Goal: Ask a question

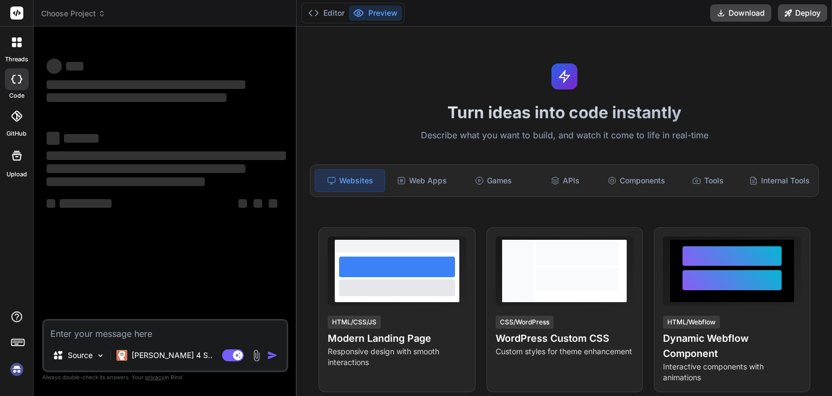
type textarea "x"
click at [189, 331] on textarea at bounding box center [165, 330] width 243 height 20
type textarea "g"
type textarea "x"
type textarea "gi"
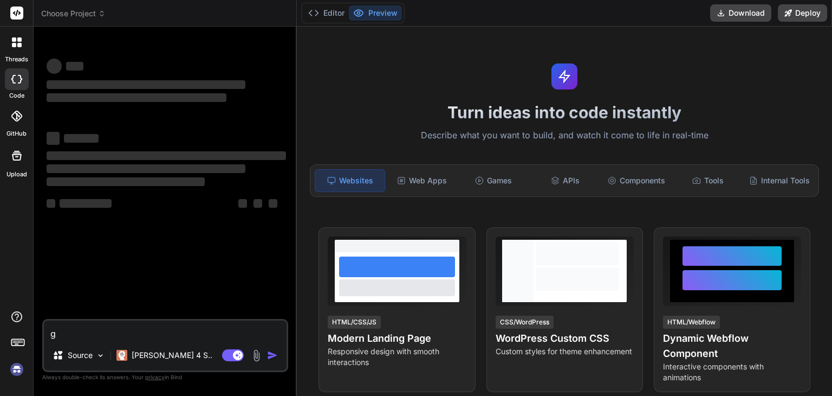
type textarea "x"
type textarea "giv"
type textarea "x"
type textarea "give"
type textarea "x"
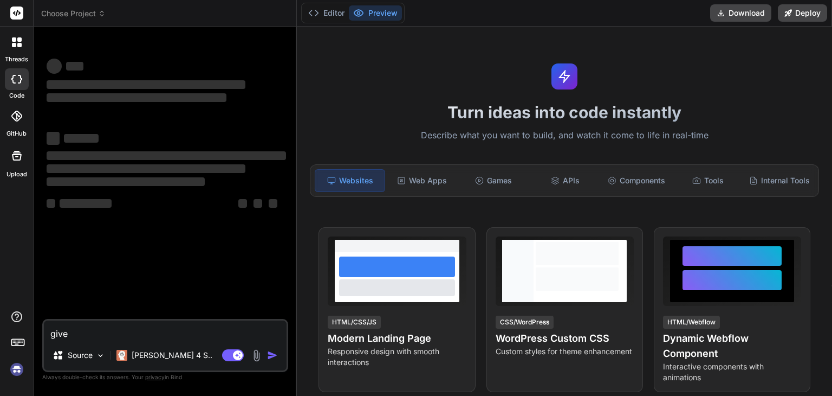
type textarea "give"
type textarea "x"
type textarea "give m"
type textarea "x"
type textarea "give me"
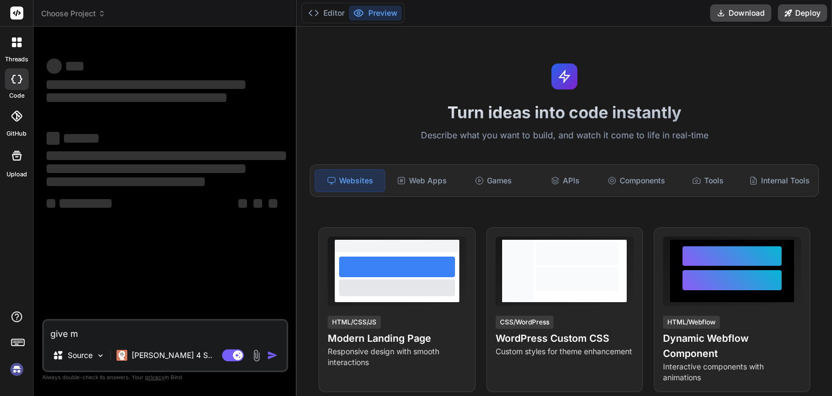
type textarea "x"
type textarea "give me"
type textarea "x"
type textarea "give me a"
type textarea "x"
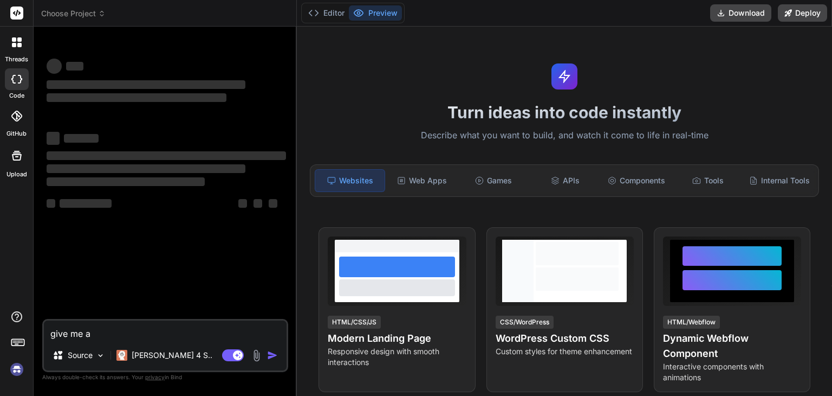
type textarea "give me a"
type textarea "x"
type textarea "give me a p"
type textarea "x"
type textarea "give me a py"
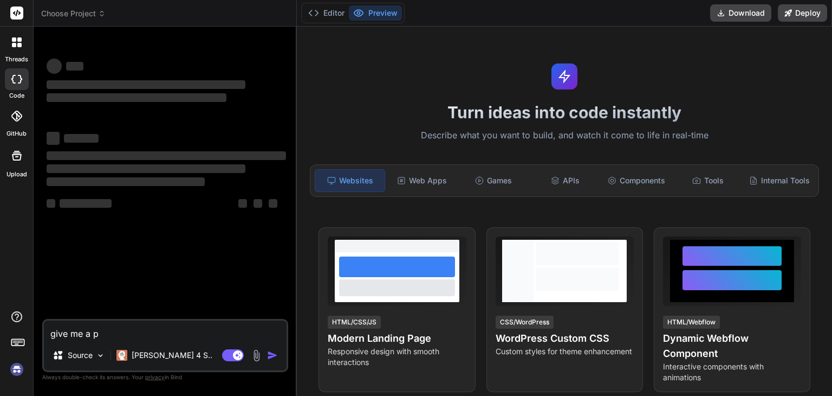
type textarea "x"
type textarea "give me a pyt"
type textarea "x"
type textarea "give me a pyth"
type textarea "x"
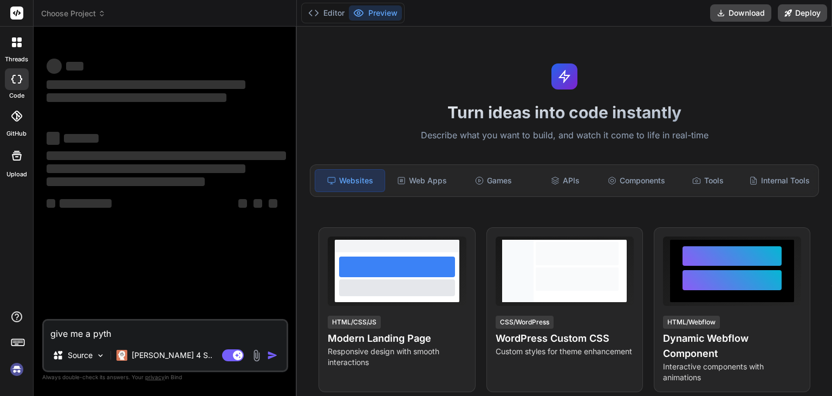
type textarea "give me a pytho"
type textarea "x"
type textarea "give me a python"
type textarea "x"
type textarea "give me a python"
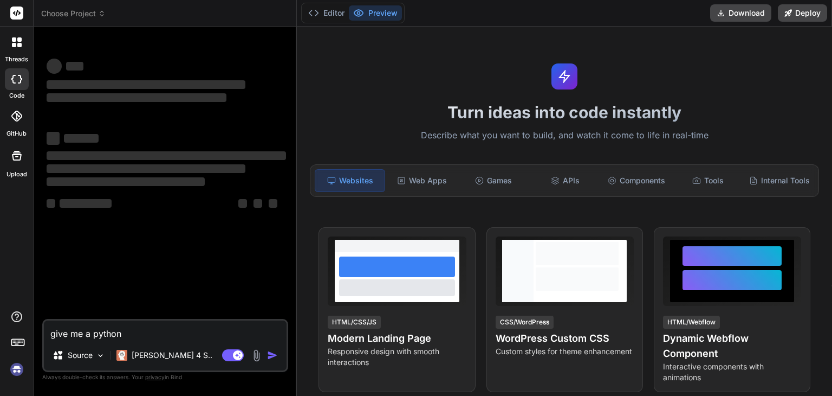
type textarea "x"
type textarea "give me a python p"
type textarea "x"
type textarea "give me a python pr"
type textarea "x"
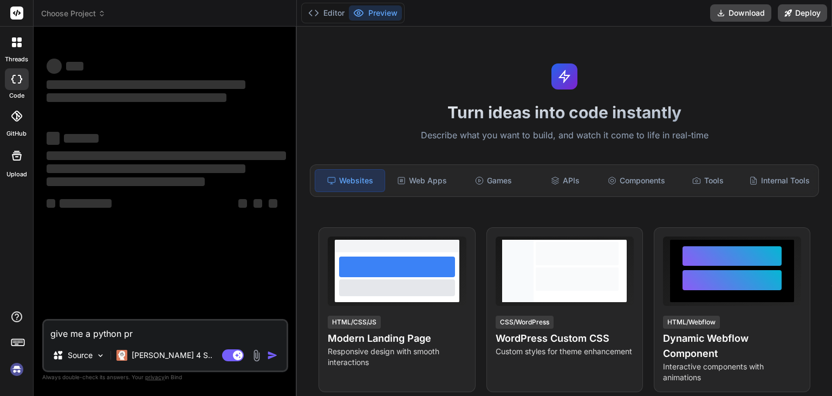
type textarea "give me a python pro"
type textarea "x"
type textarea "give me a python proj"
type textarea "x"
type textarea "give me a python proje"
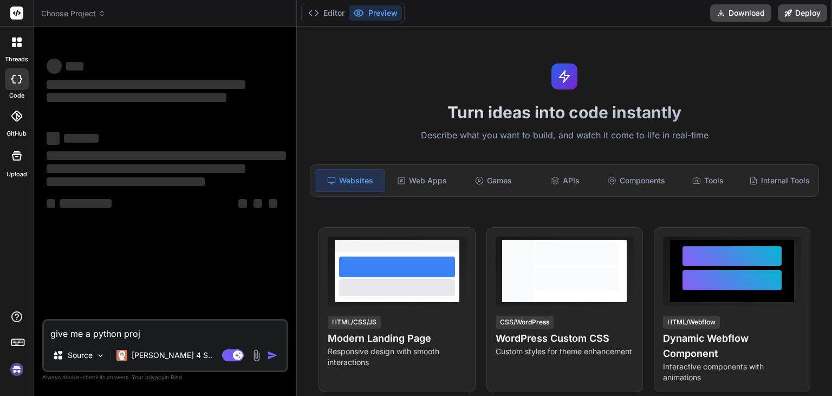
type textarea "x"
type textarea "give me a python projec"
type textarea "x"
type textarea "give me a python project"
type textarea "x"
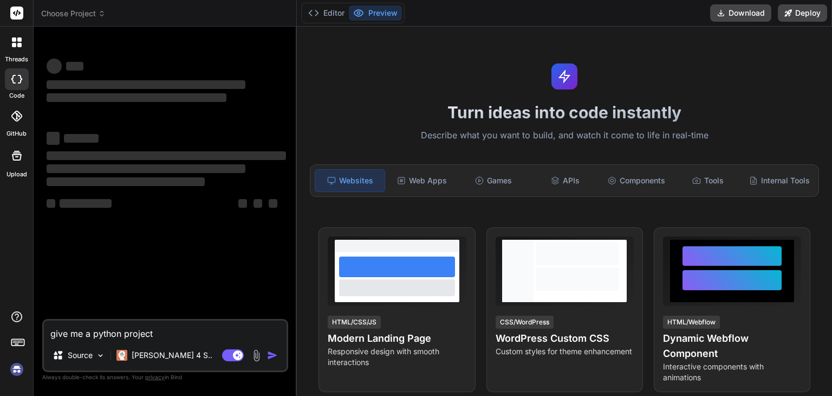
type textarea "give me a python project"
type textarea "x"
type textarea "give me a python project f"
type textarea "x"
type textarea "give me a python project fo"
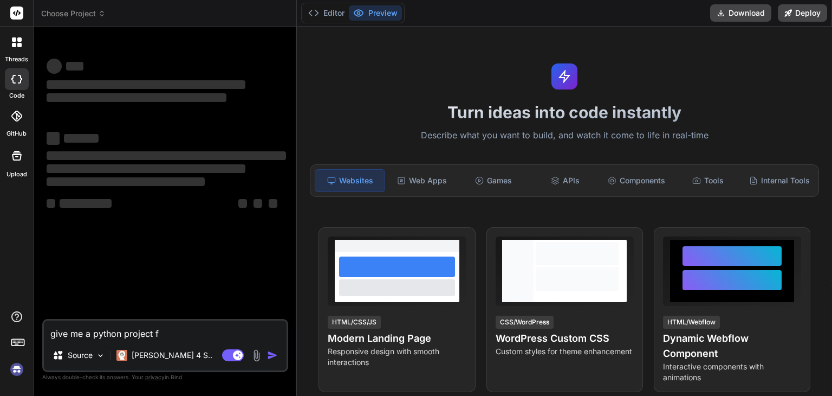
type textarea "x"
type textarea "give me a python project for"
type textarea "x"
type textarea "give me a python project for"
type textarea "x"
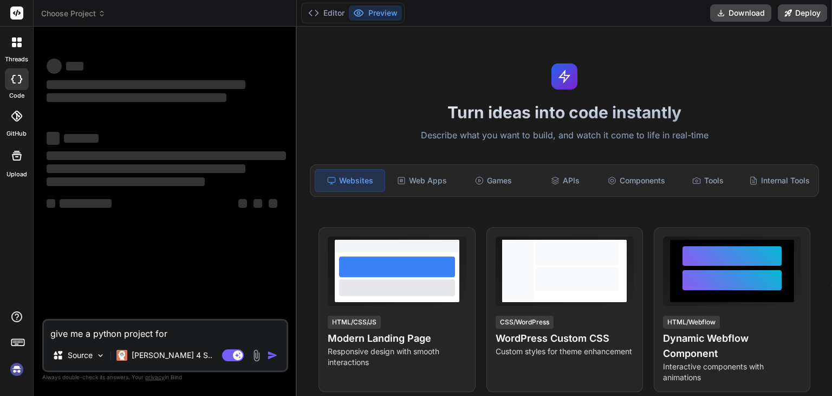
type textarea "give me a python project for c"
type textarea "x"
type textarea "give me a python project for ca"
type textarea "x"
type textarea "give me a python project for cap"
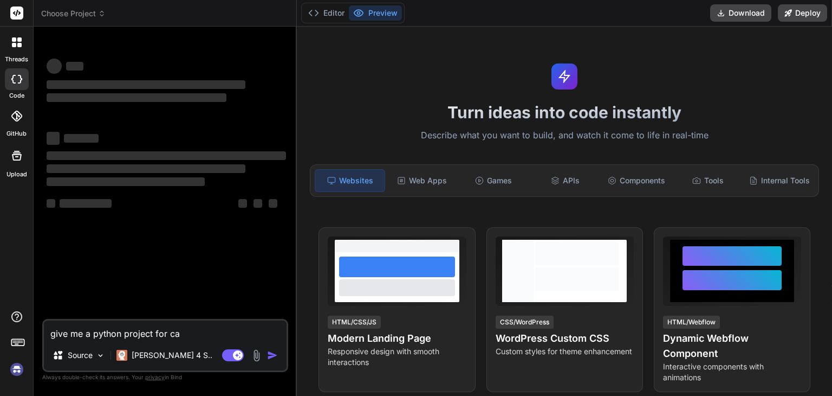
type textarea "x"
type textarea "give me a python project for caps"
type textarea "x"
type textarea "give me a python project for capst"
type textarea "x"
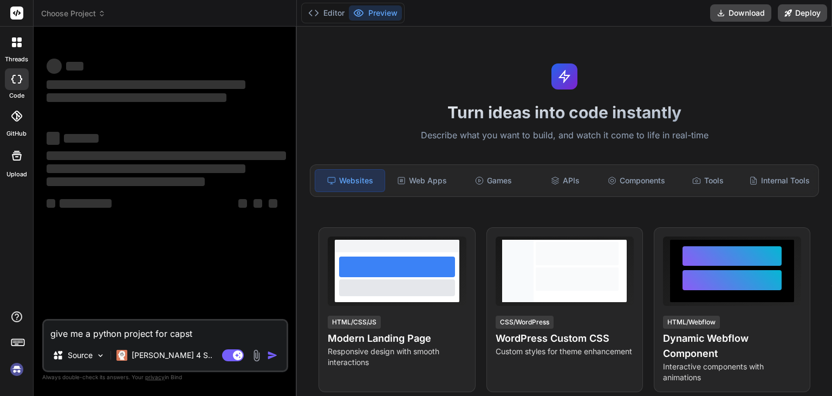
type textarea "give me a python project for capsto"
type textarea "x"
type textarea "give me a python project for capston"
type textarea "x"
type textarea "give me a python project for capstone"
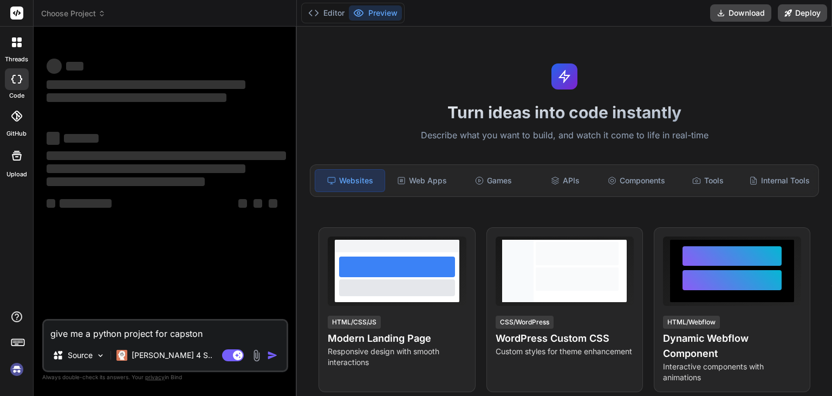
type textarea "x"
type textarea "give me a python project for capstone"
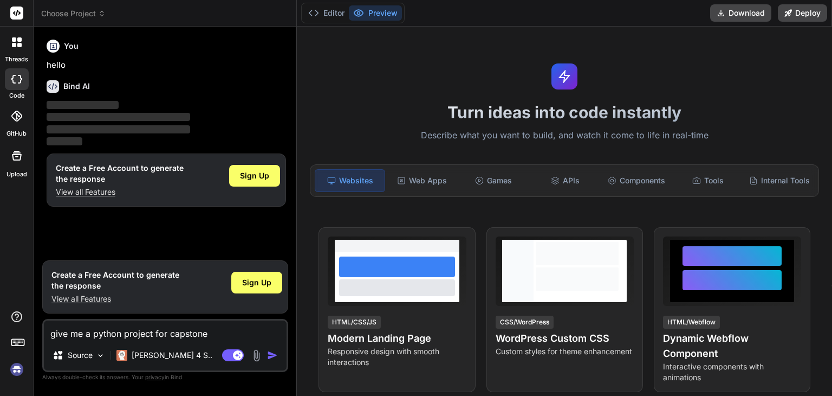
type textarea "x"
type textarea "give me a python project for capstone s"
type textarea "x"
type textarea "give me a python project for capstone so"
type textarea "x"
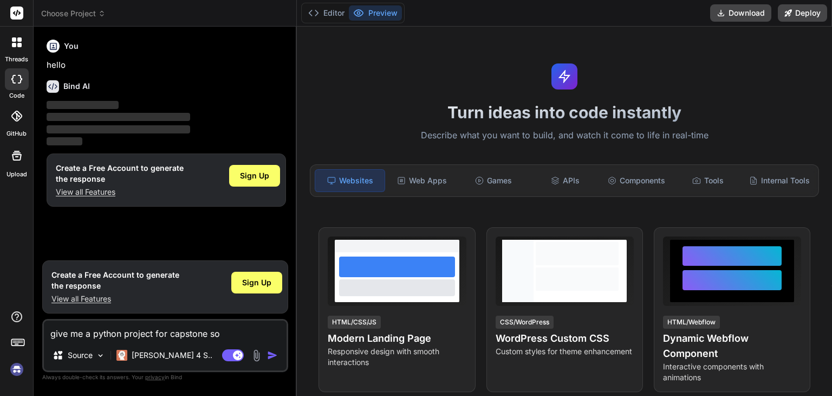
type textarea "give me a python project for capstone so"
type textarea "x"
type textarea "give me a python project for capstone so i"
type textarea "x"
type textarea "give me a python project for capstone so it"
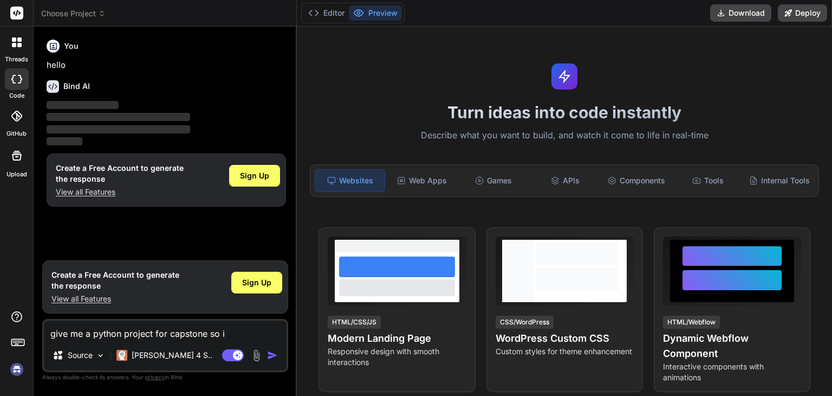
type textarea "x"
type textarea "give me a python project for capstone so it"
type textarea "x"
type textarea "give me a python project for capstone so it m"
type textarea "x"
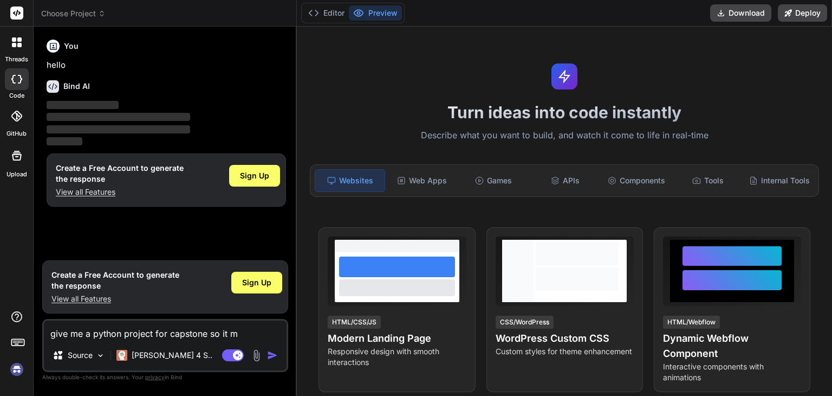
type textarea "give me a python project for capstone so it mu"
type textarea "x"
type textarea "give me a python project for capstone so it mus"
type textarea "x"
type textarea "give me a python project for capstone so it must"
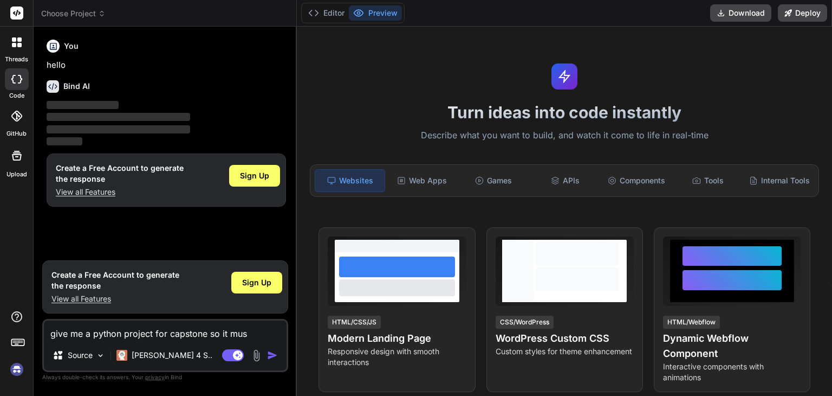
type textarea "x"
type textarea "give me a python project for capstone so it must"
type textarea "x"
type textarea "give me a python project for capstone so it must s"
type textarea "x"
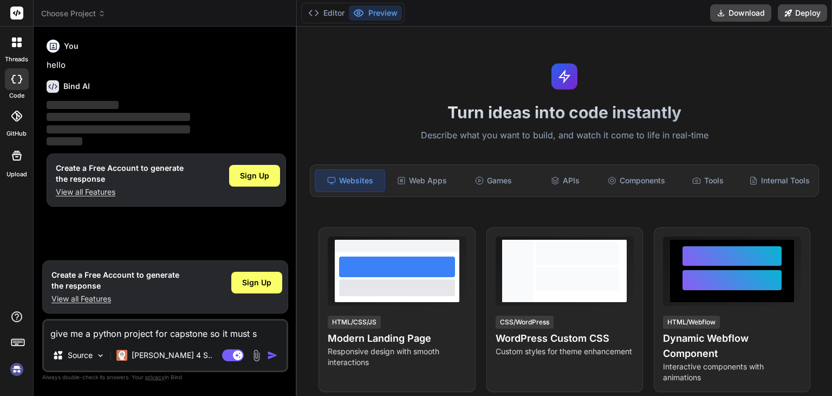
type textarea "give me a python project for capstone so it must sh"
type textarea "x"
type textarea "give me a python project for capstone so it must sho"
type textarea "x"
type textarea "give me a python project for capstone so it must shou"
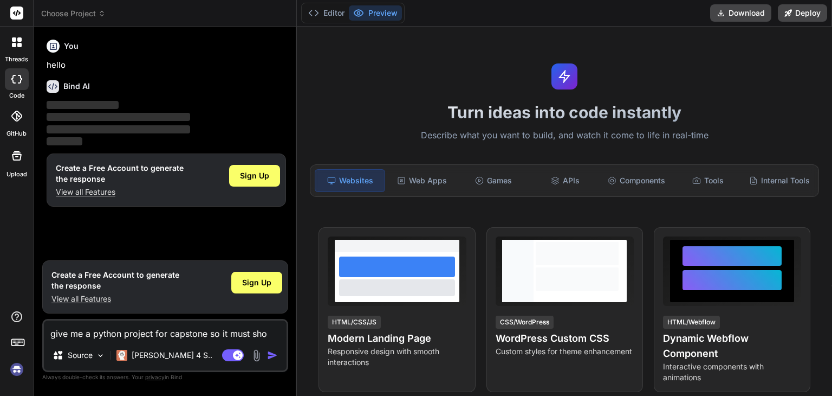
type textarea "x"
type textarea "give me a python project for capstone so it must shoul"
type textarea "x"
type textarea "give me a python project for capstone so it must should"
type textarea "x"
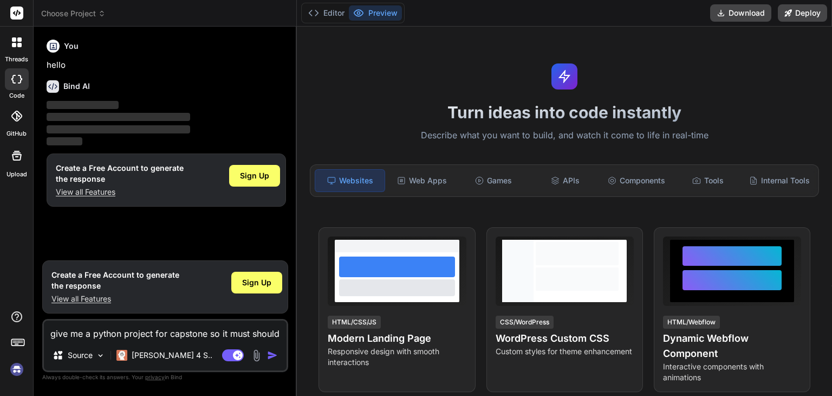
type textarea "give me a python project for capstone so it must should"
type textarea "x"
type textarea "give me a python project for capstone so it must should b"
type textarea "x"
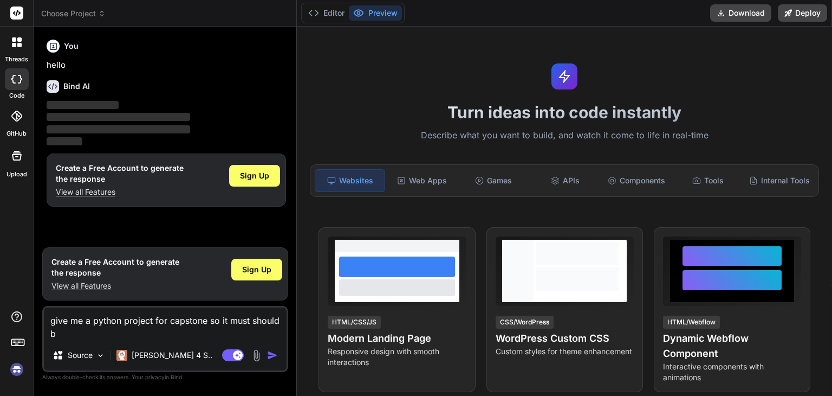
type textarea "give me a python project for capstone so it must should be"
type textarea "x"
type textarea "give me a python project for capstone so it must should be"
type textarea "x"
type textarea "give me a python project for capstone so it must should be u"
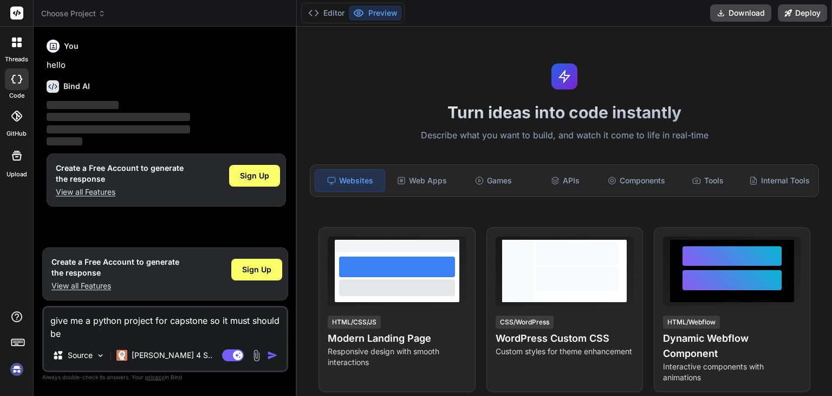
type textarea "x"
type textarea "give me a python project for capstone so it must should be un"
type textarea "x"
type textarea "give me a python project for capstone so it must should be uni"
type textarea "x"
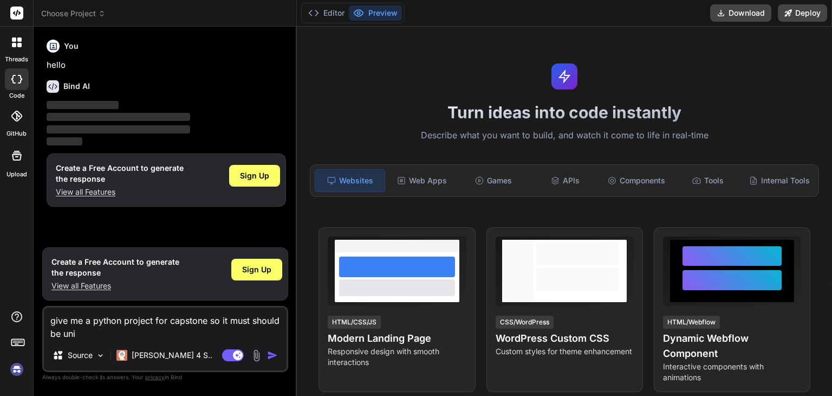
type textarea "give me a python project for capstone so it must should be uniq"
type textarea "x"
type textarea "give me a python project for capstone so it must should be uniqu"
type textarea "x"
type textarea "give me a python project for capstone so it must should be unique"
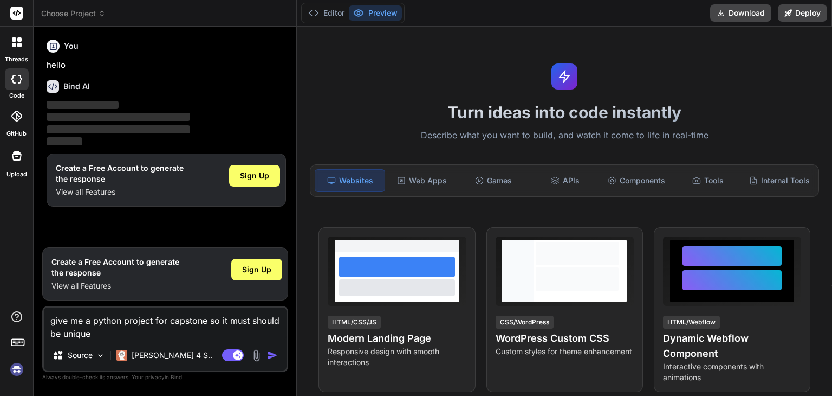
type textarea "x"
type textarea "give me a python project for capstone so it must should be unique"
type textarea "x"
type textarea "give me a python project for capstone so it must should be unique a"
type textarea "x"
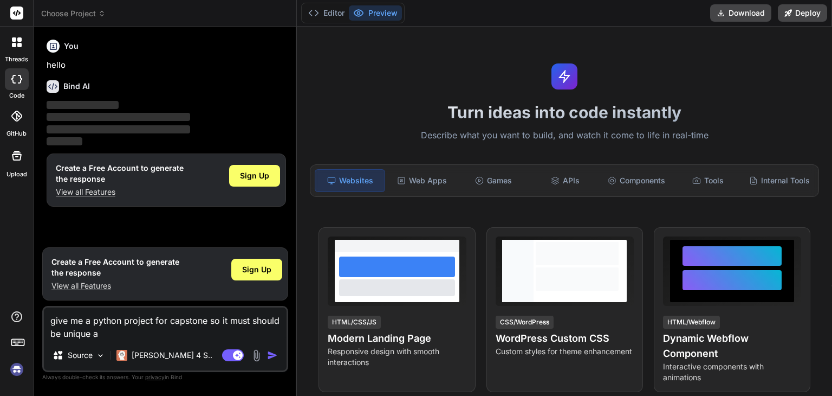
type textarea "give me a python project for capstone so it must should be unique an"
type textarea "x"
type textarea "give me a python project for capstone so it must should be unique and"
type textarea "x"
type textarea "give me a python project for capstone so it must should be unique and"
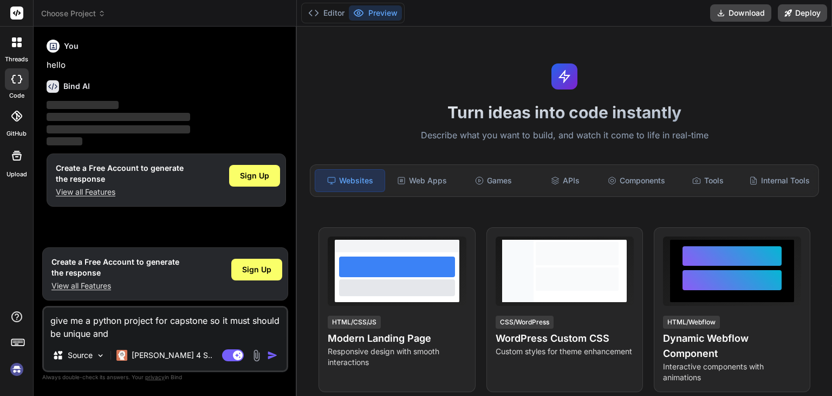
type textarea "x"
type textarea "give me a python project for capstone so it must should be unique and b"
type textarea "x"
type textarea "give me a python project for capstone so it must should be unique and ba"
type textarea "x"
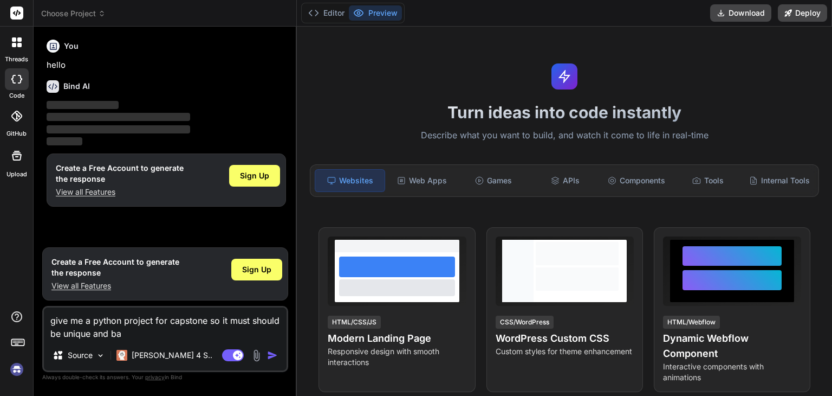
type textarea "give me a python project for capstone so it must should be unique and bas"
type textarea "x"
type textarea "give me a python project for capstone so it must should be unique and base"
type textarea "x"
type textarea "give me a python project for capstone so it must should be unique and based"
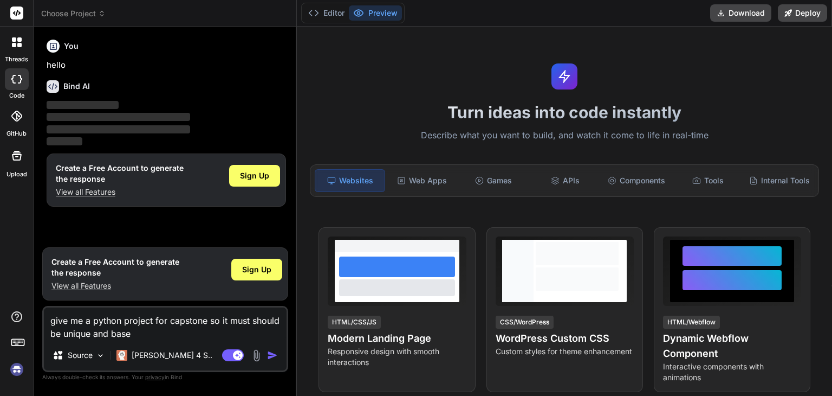
type textarea "x"
type textarea "give me a python project for capstone so it must should be unique and based"
type textarea "x"
type textarea "give me a python project for capstone so it must should be unique and based o"
type textarea "x"
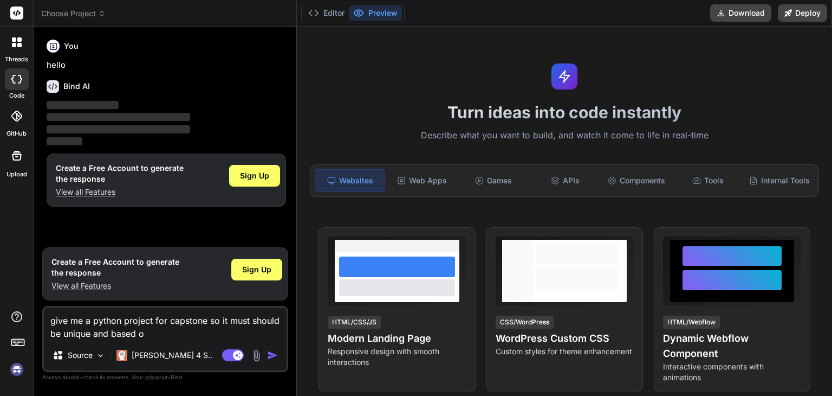
type textarea "give me a python project for capstone so it must should be unique and based on"
type textarea "x"
type textarea "give me a python project for capstone so it must should be unique and based on"
type textarea "x"
type textarea "give me a python project for capstone so it must should be unique and based on a"
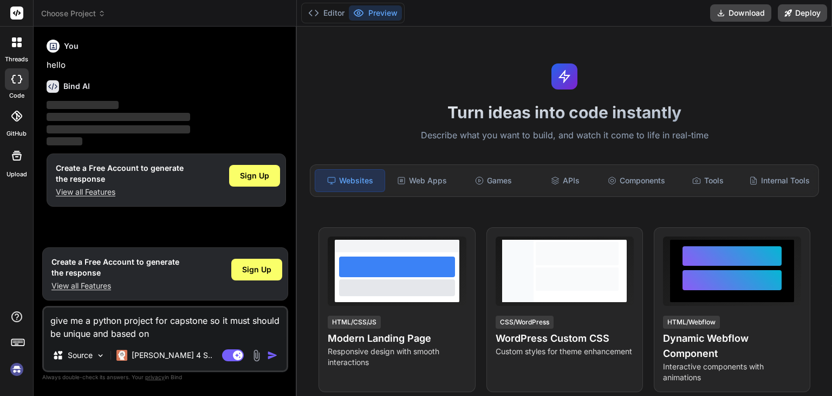
type textarea "x"
type textarea "give me a python project for capstone so it must should be unique and based on …"
type textarea "x"
type textarea "give me a python project for capstone so it must should be unique and based on …"
type textarea "x"
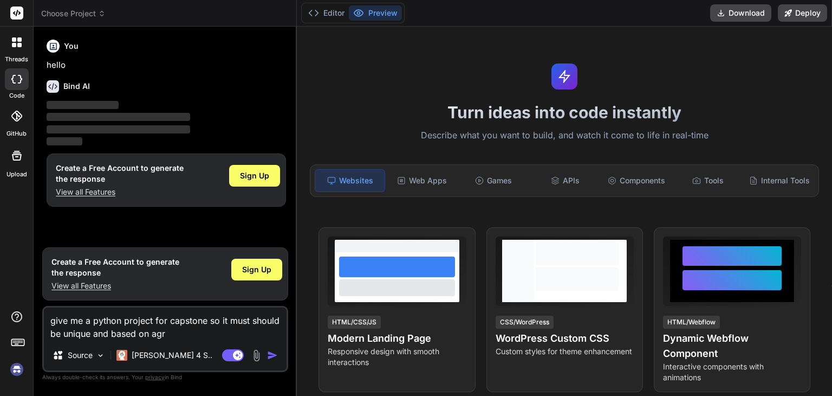
type textarea "give me a python project for capstone so it must should be unique and based on …"
type textarea "x"
type textarea "give me a python project for capstone so it must should be unique and based on …"
type textarea "x"
type textarea "give me a python project for capstone so it must should be unique and based on …"
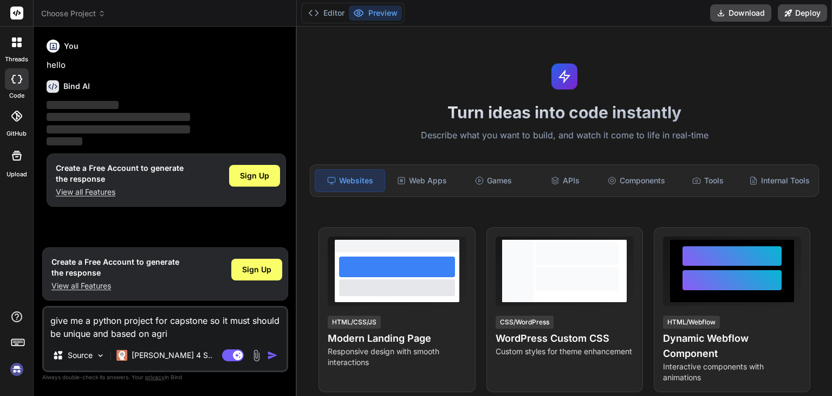
type textarea "x"
type textarea "give me a python project for capstone so it must should be unique and based on …"
type textarea "x"
type textarea "give me a python project for capstone so it must should be unique and based on …"
type textarea "x"
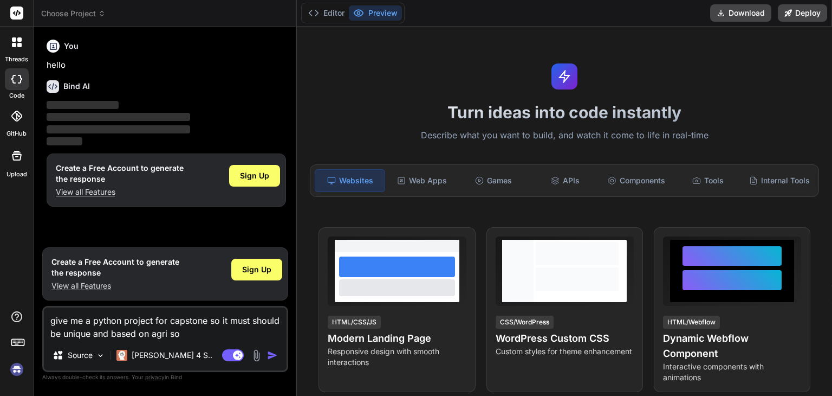
type textarea "give me a python project for capstone so it must should be unique and based on …"
type textarea "x"
type textarea "give me a python project for capstone so it must should be unique and based on …"
type textarea "x"
type textarea "give me a python project for capstone so it must should be unique and based on …"
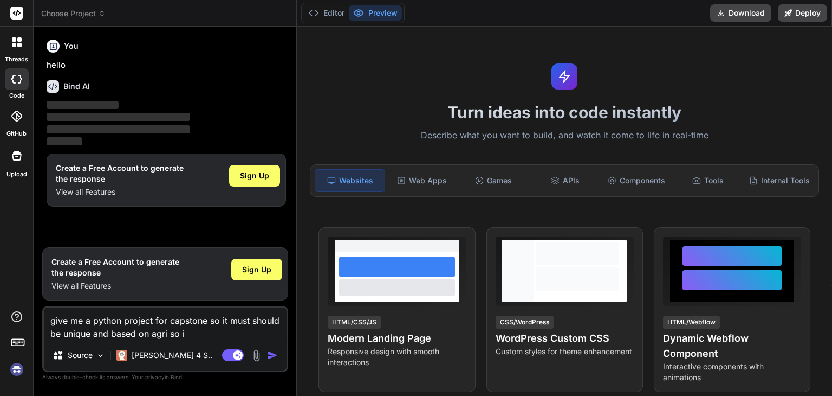
type textarea "x"
type textarea "give me a python project for capstone so it must should be unique and based on …"
type textarea "x"
type textarea "give me a python project for capstone so it must should be unique and based on …"
type textarea "x"
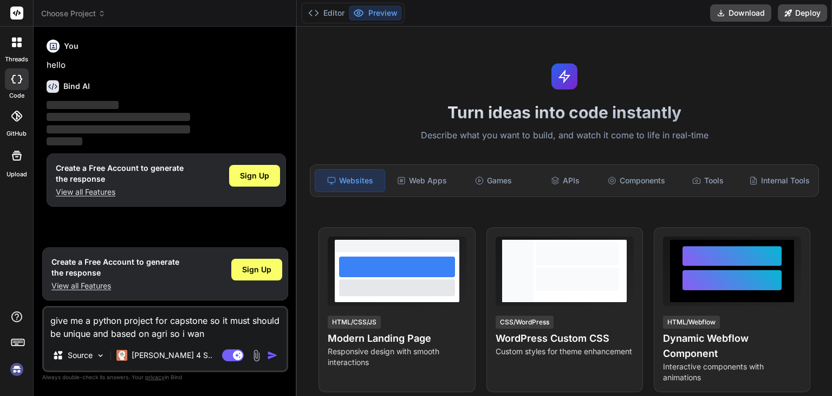
type textarea "give me a python project for capstone so it must should be unique and based on …"
type textarea "x"
type textarea "give me a python project for capstone so it must should be unique and based on …"
type textarea "x"
type textarea "give me a python project for capstone so it must should be unique and based on …"
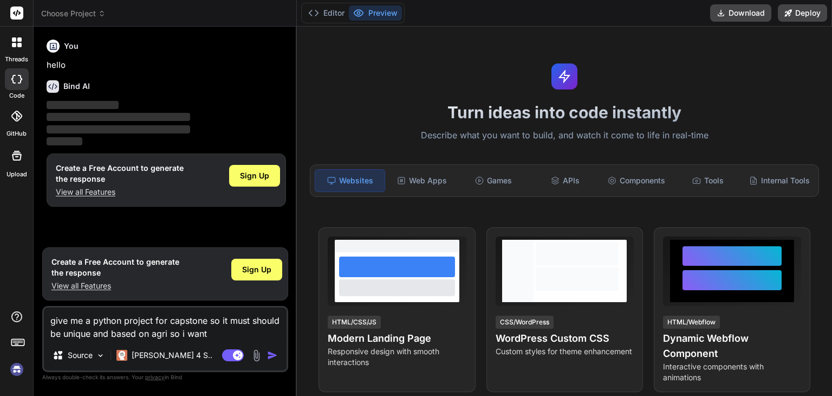
type textarea "x"
type textarea "give me a python project for capstone so it must should be unique and based on …"
type textarea "x"
type textarea "give me a python project for capstone so it must should be unique and based on …"
type textarea "x"
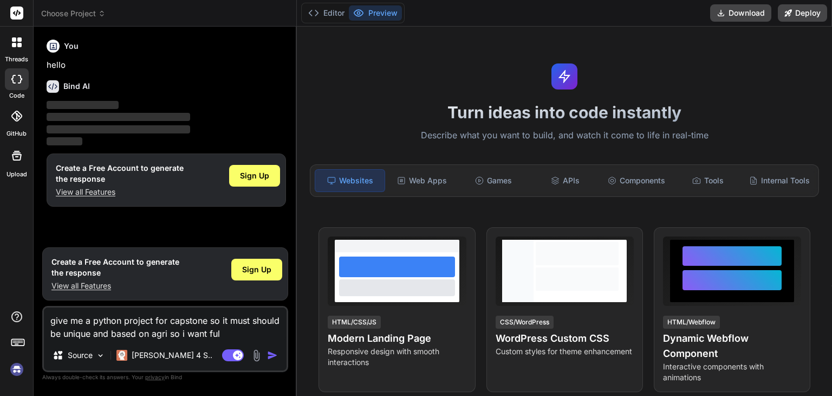
type textarea "give me a python project for capstone so it must should be unique and based on …"
type textarea "x"
type textarea "give me a python project for capstone so it must should be unique and based on …"
type textarea "x"
type textarea "give me a python project for capstone so it must should be unique and based on …"
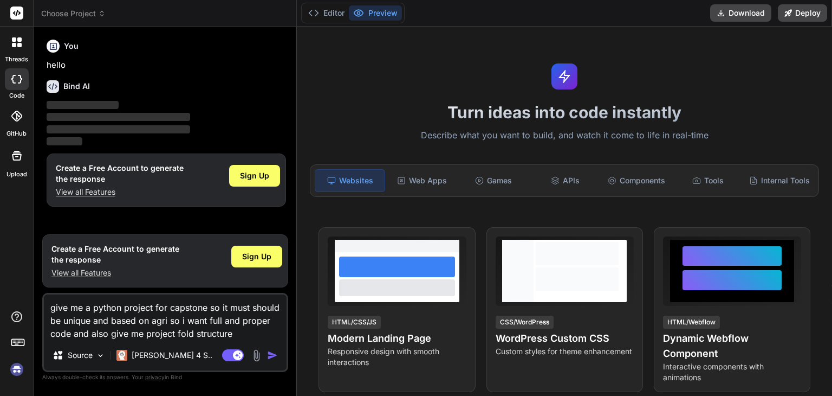
click at [273, 356] on img "button" at bounding box center [272, 355] width 11 height 11
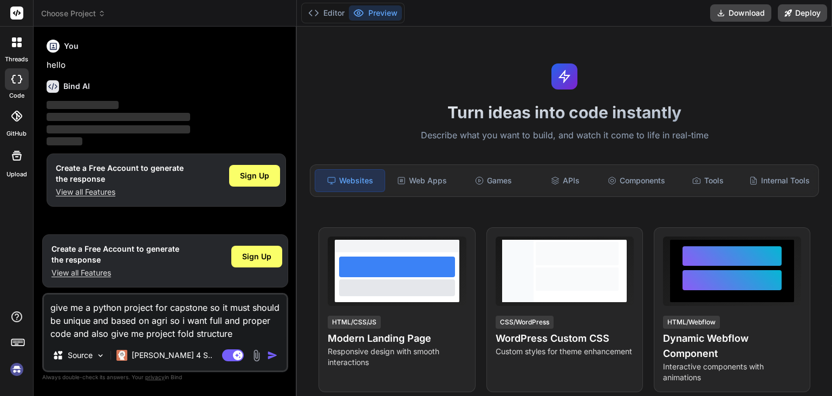
click at [273, 356] on img "button" at bounding box center [272, 355] width 11 height 11
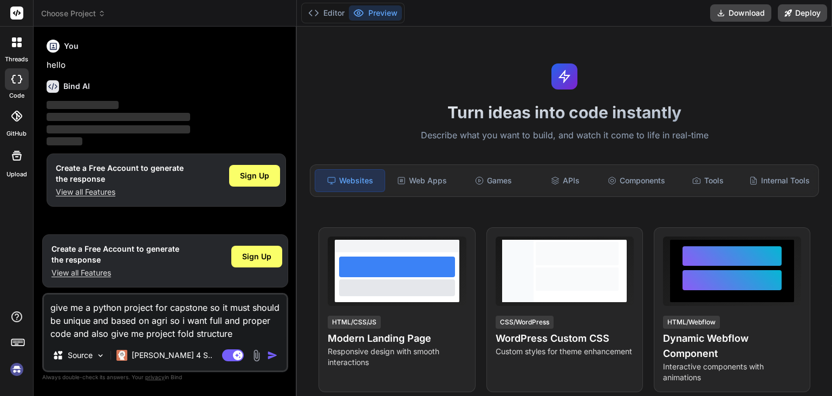
click at [273, 356] on img "button" at bounding box center [272, 355] width 11 height 11
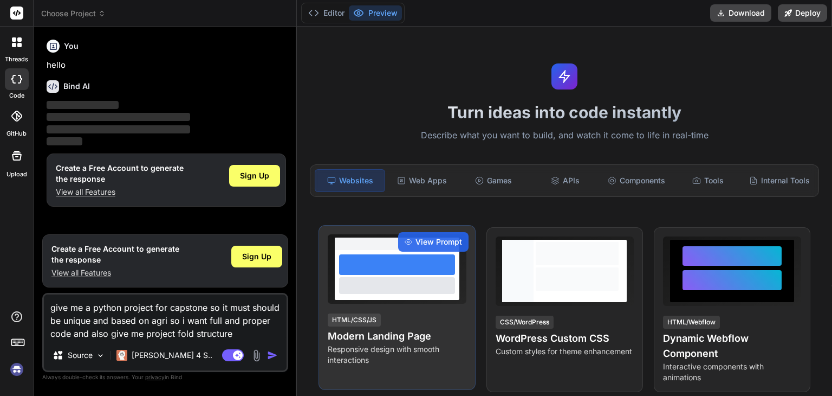
drag, startPoint x: 273, startPoint y: 356, endPoint x: 427, endPoint y: 318, distance: 159.0
click at [427, 318] on div "Choose Project Created with Pixso. Bind AI Web Search Created with Pixso. Code …" at bounding box center [433, 198] width 799 height 396
click at [427, 318] on div "HTML/CSS/JS Modern Landing Page Responsive design with smooth interactions" at bounding box center [397, 338] width 138 height 53
click at [430, 239] on span "View Prompt" at bounding box center [439, 241] width 47 height 11
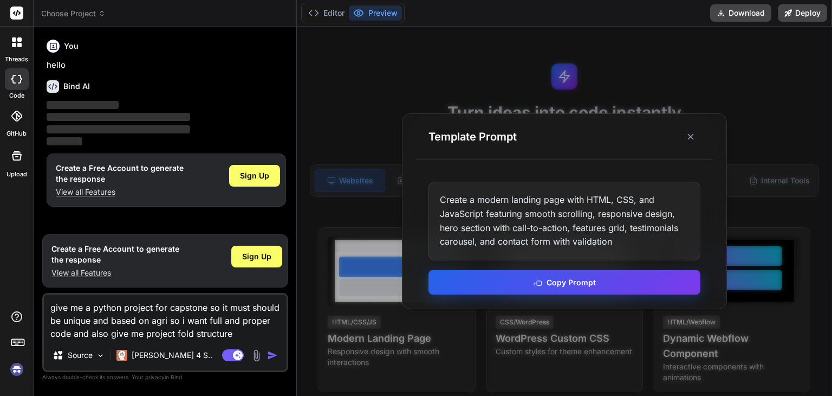
click at [598, 281] on button "Copy Prompt" at bounding box center [565, 282] width 272 height 24
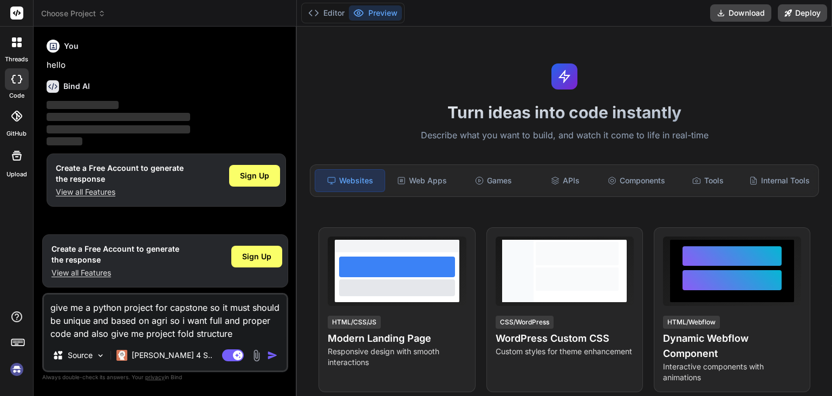
click at [275, 347] on div "Source Claude 4 S.." at bounding box center [165, 357] width 243 height 26
click at [275, 353] on div "give me a python project for capstone so it must should be unique and based on …" at bounding box center [165, 332] width 246 height 79
click at [275, 353] on img "button" at bounding box center [272, 355] width 11 height 11
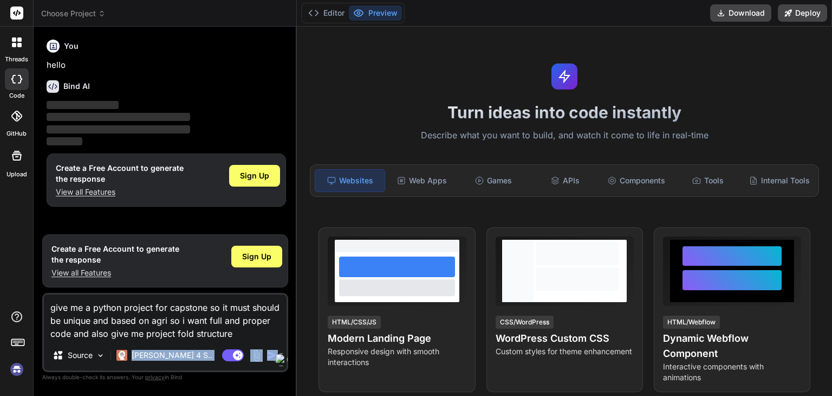
click at [275, 353] on img "button" at bounding box center [272, 355] width 11 height 11
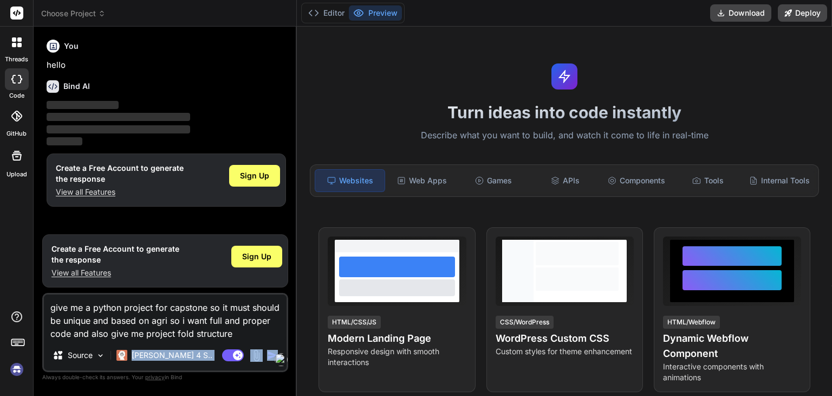
click at [275, 353] on img "button" at bounding box center [272, 355] width 11 height 11
click at [256, 383] on div "You hello Bind AI ‌ ‌ ‌ ‌ Create a Free Account to generate the response View a…" at bounding box center [165, 215] width 246 height 360
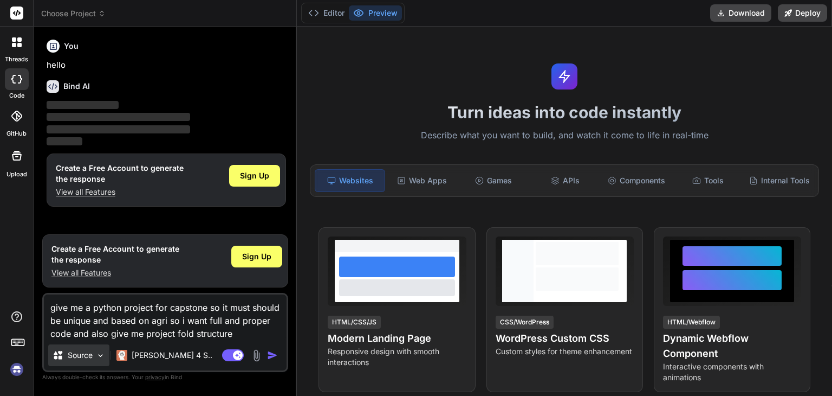
click at [97, 352] on img at bounding box center [100, 355] width 9 height 9
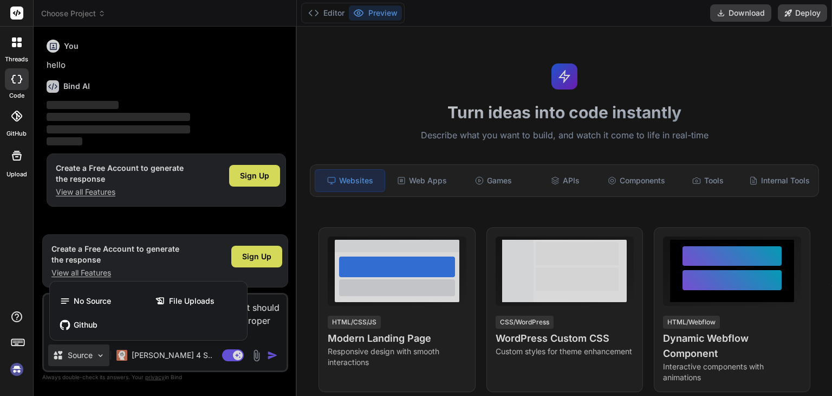
click at [236, 382] on div at bounding box center [416, 198] width 832 height 396
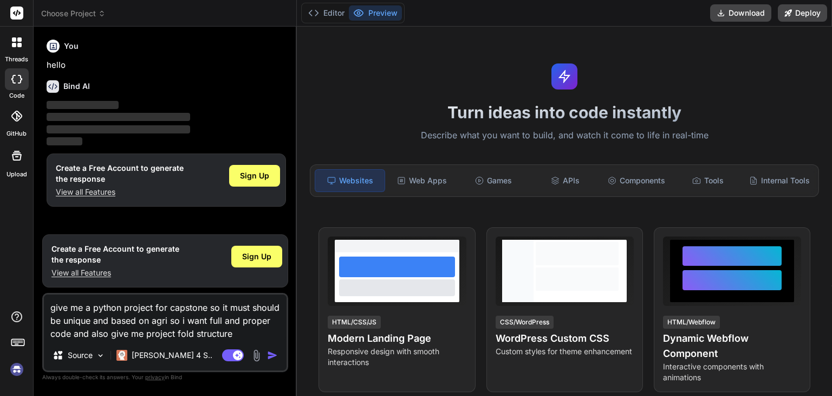
click at [127, 107] on p "‌" at bounding box center [167, 105] width 240 height 12
